Goal: Transaction & Acquisition: Purchase product/service

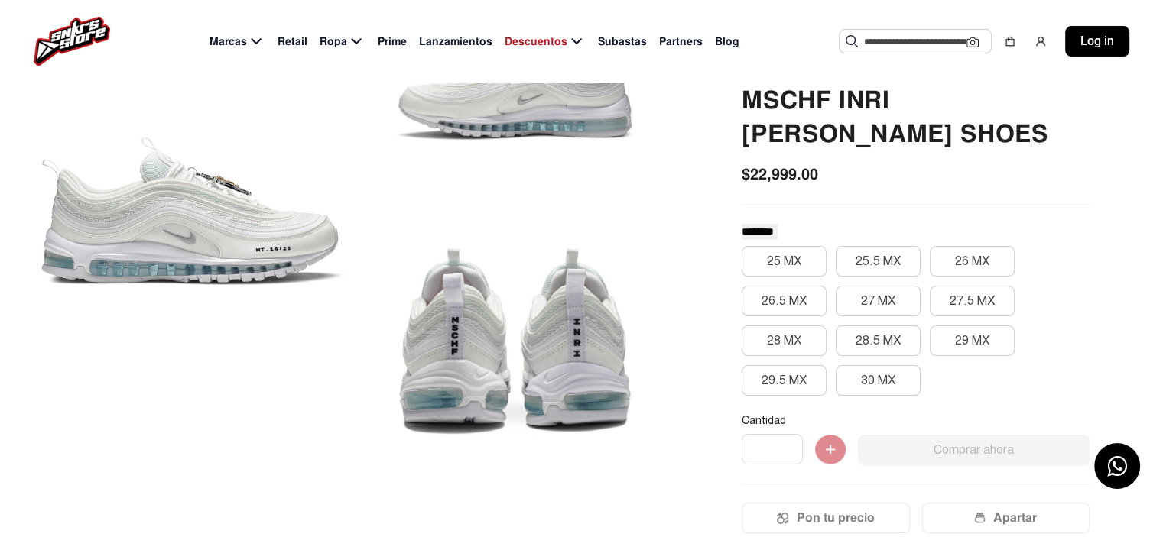
scroll to position [183, 0]
click at [874, 365] on button "30 MX" at bounding box center [877, 380] width 85 height 31
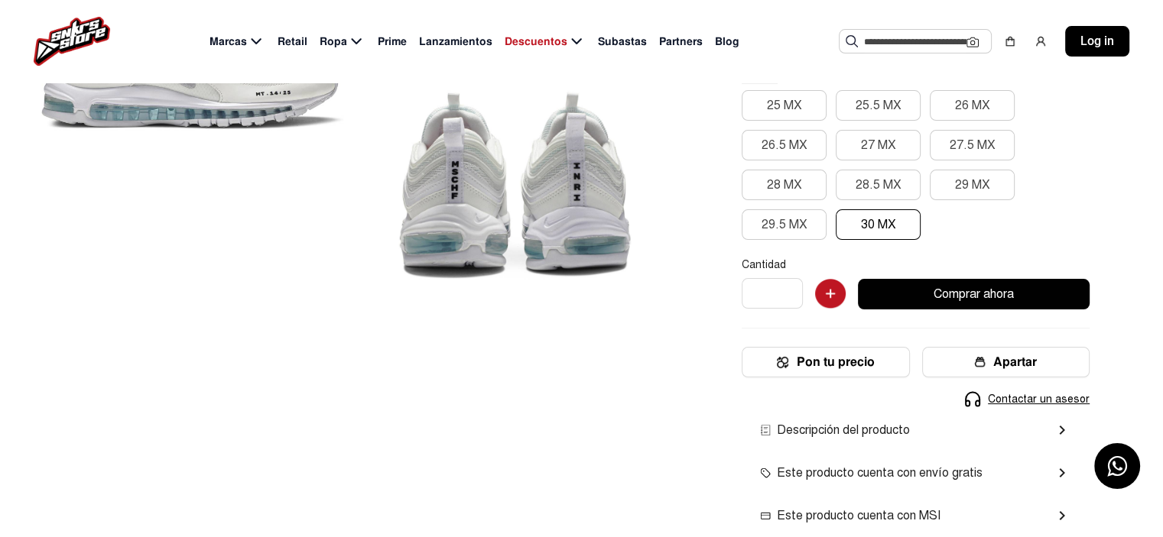
scroll to position [333, 0]
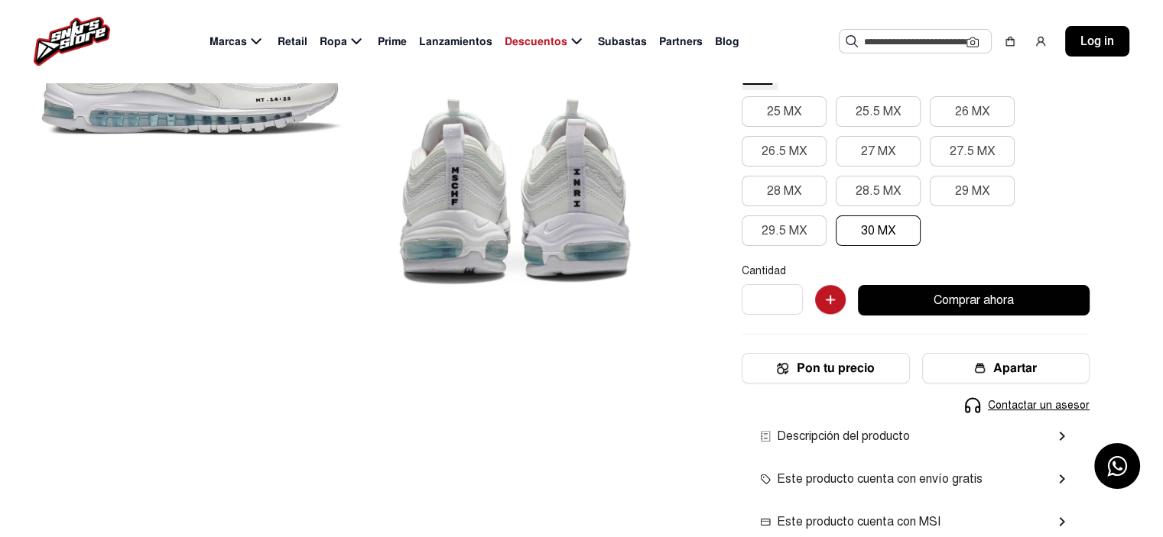
click at [874, 353] on button "Pon tu precio" at bounding box center [824, 368] width 167 height 31
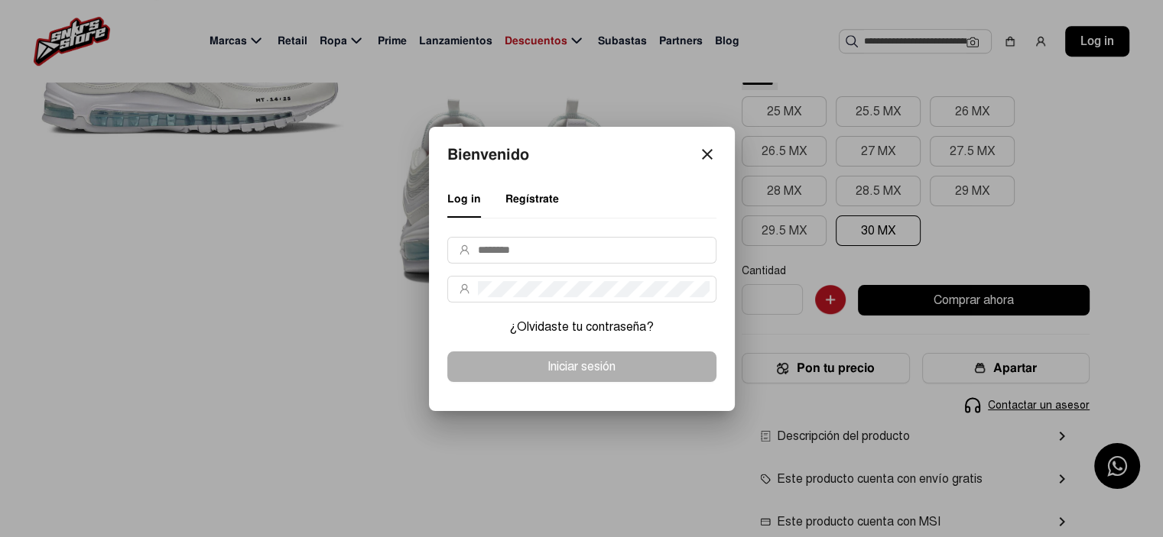
scroll to position [0, 0]
click at [709, 159] on div "Bienvenido close Log in Regístrate ¿Olvidaste tu contraseña? Iniciar sesión" at bounding box center [581, 269] width 271 height 248
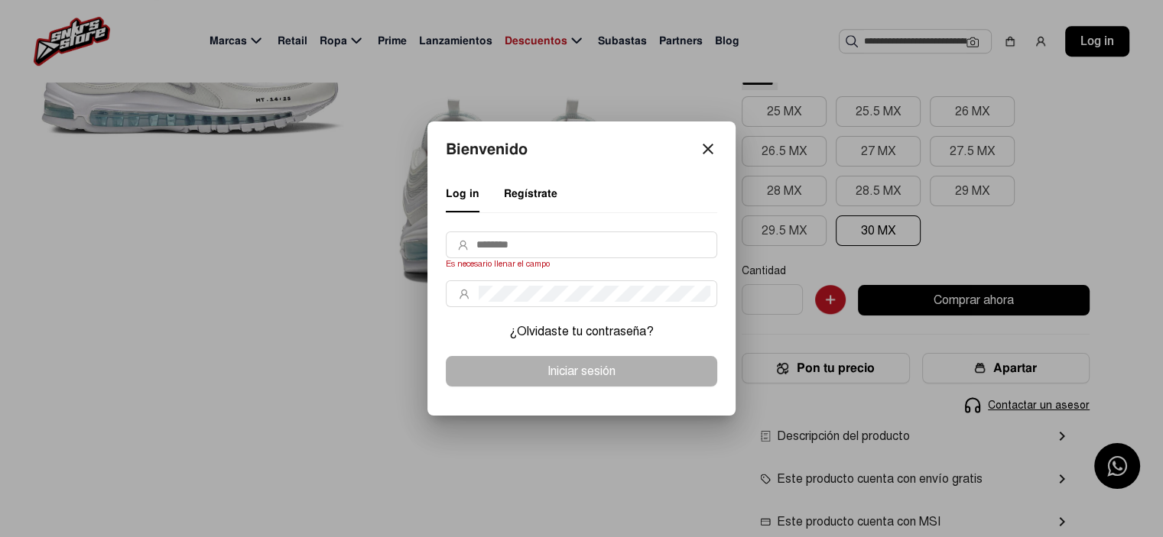
click at [706, 151] on mat-icon "close" at bounding box center [708, 149] width 18 height 18
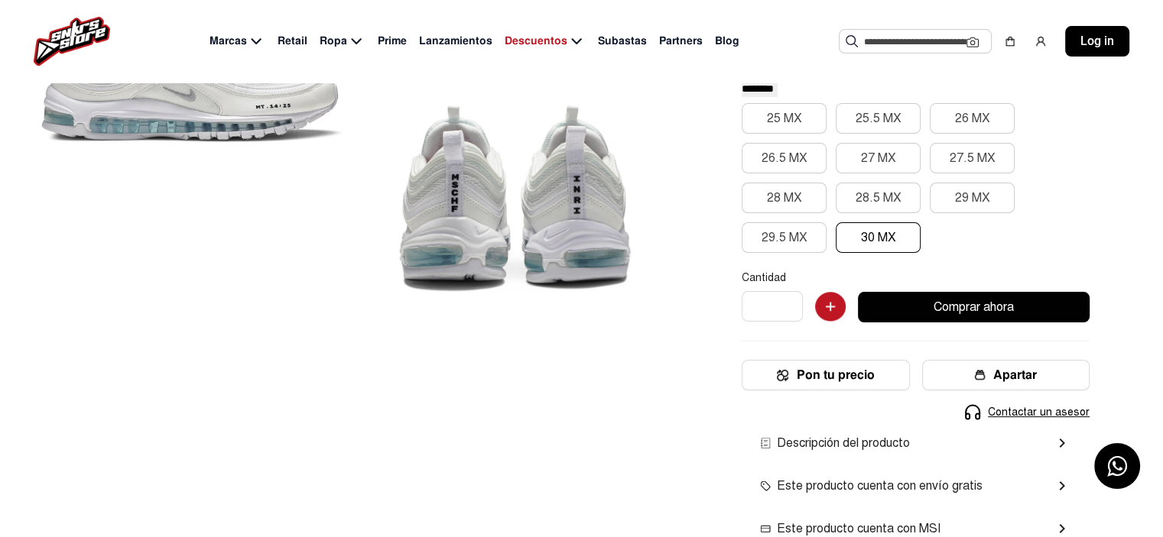
scroll to position [333, 0]
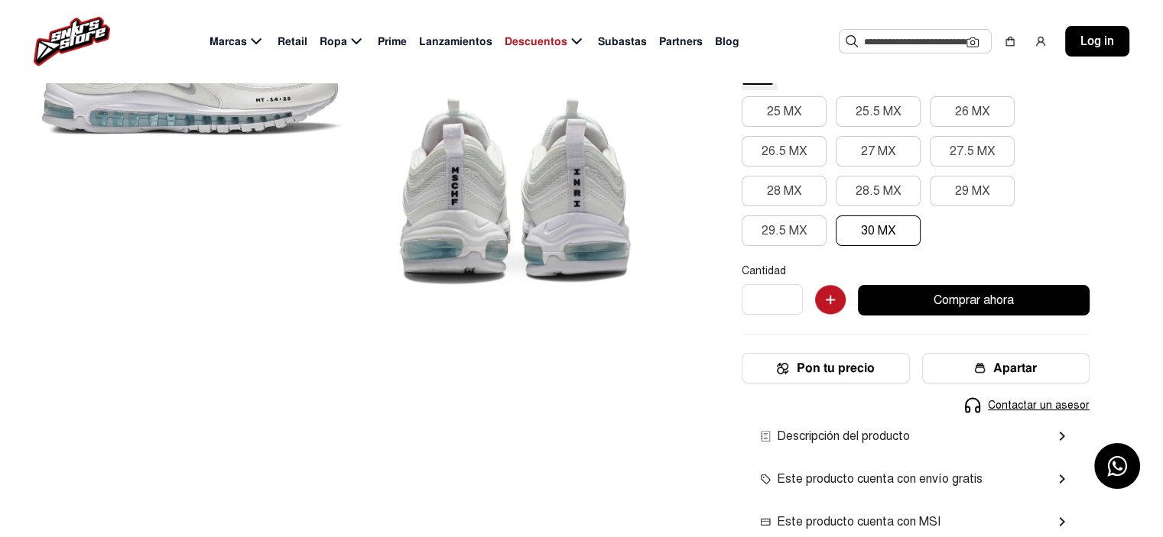
click at [706, 151] on div "Inicio / Producto Autentico Nuevo Tenis Nike Air Max 97 Mschf Inri [PERSON_NAME…" at bounding box center [915, 221] width 421 height 820
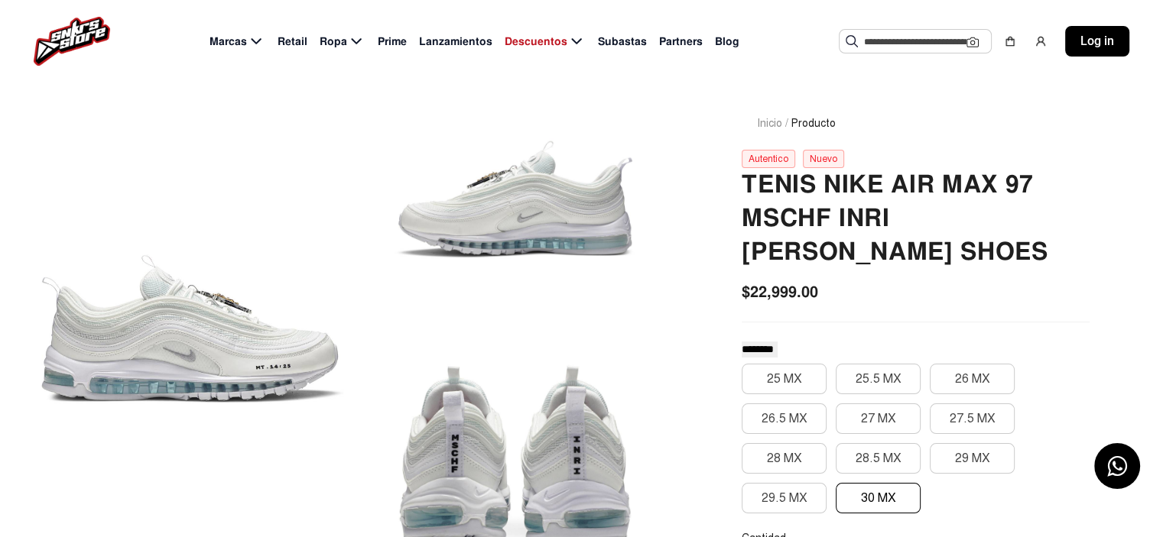
scroll to position [0, 0]
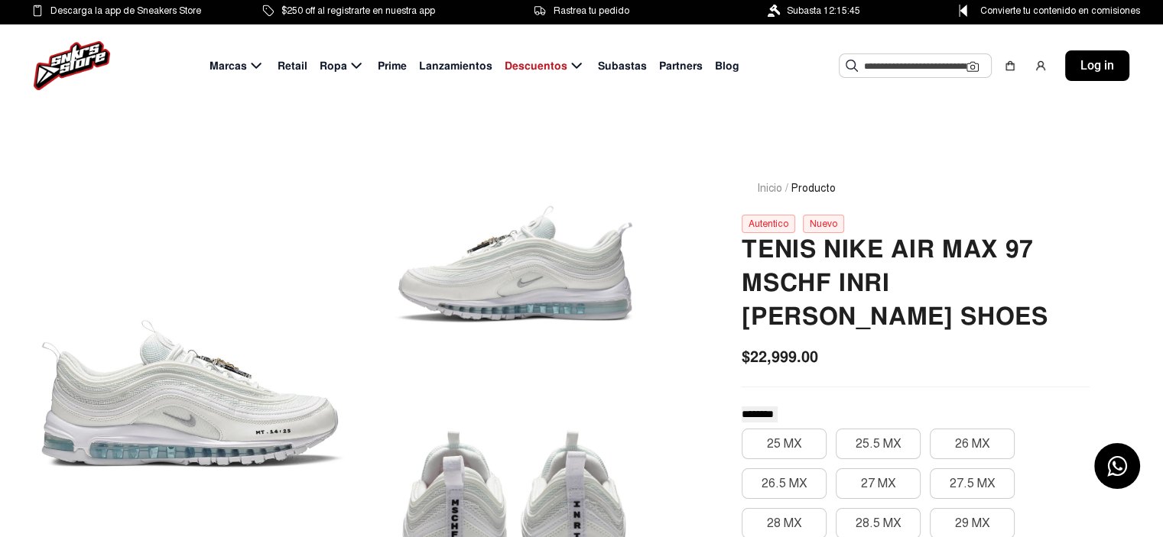
click at [454, 67] on span "Lanzamientos" at bounding box center [455, 66] width 73 height 16
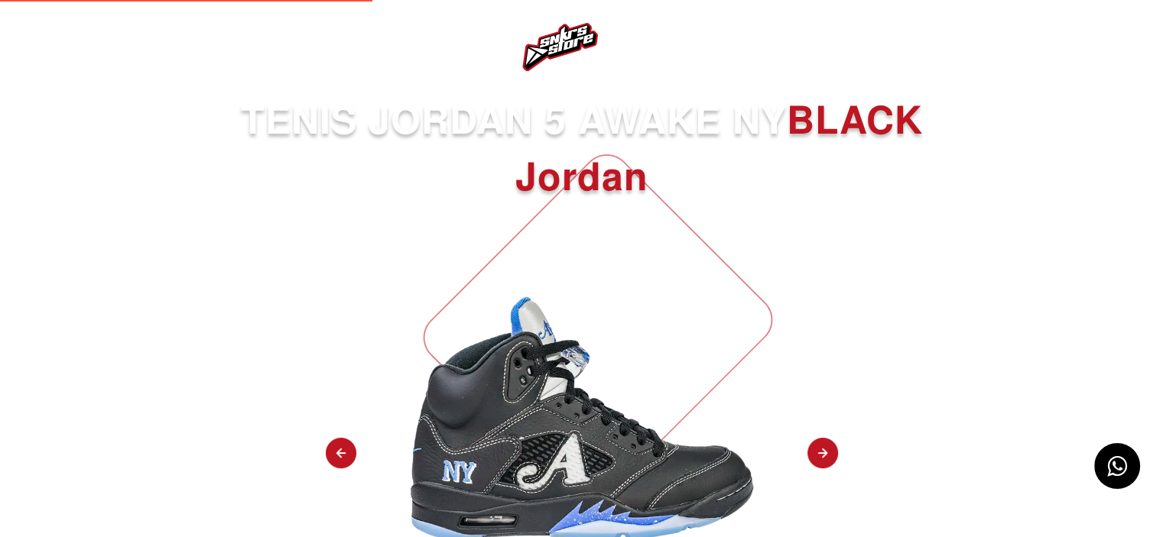
select select
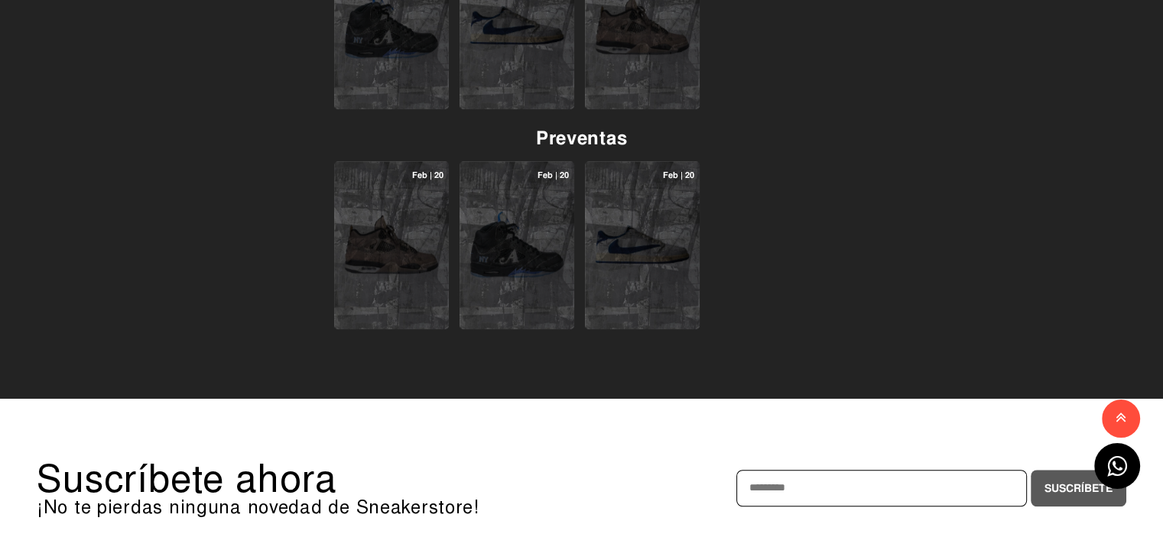
scroll to position [1095, 0]
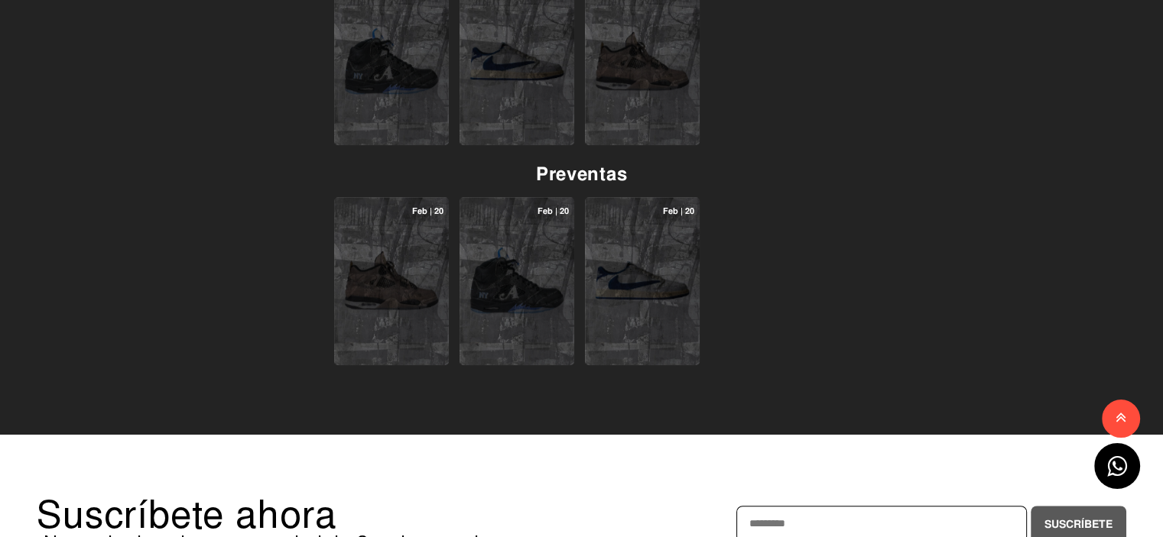
click at [516, 283] on img at bounding box center [517, 281] width 98 height 98
click at [624, 274] on img at bounding box center [642, 281] width 98 height 98
